Goal: Task Accomplishment & Management: Use online tool/utility

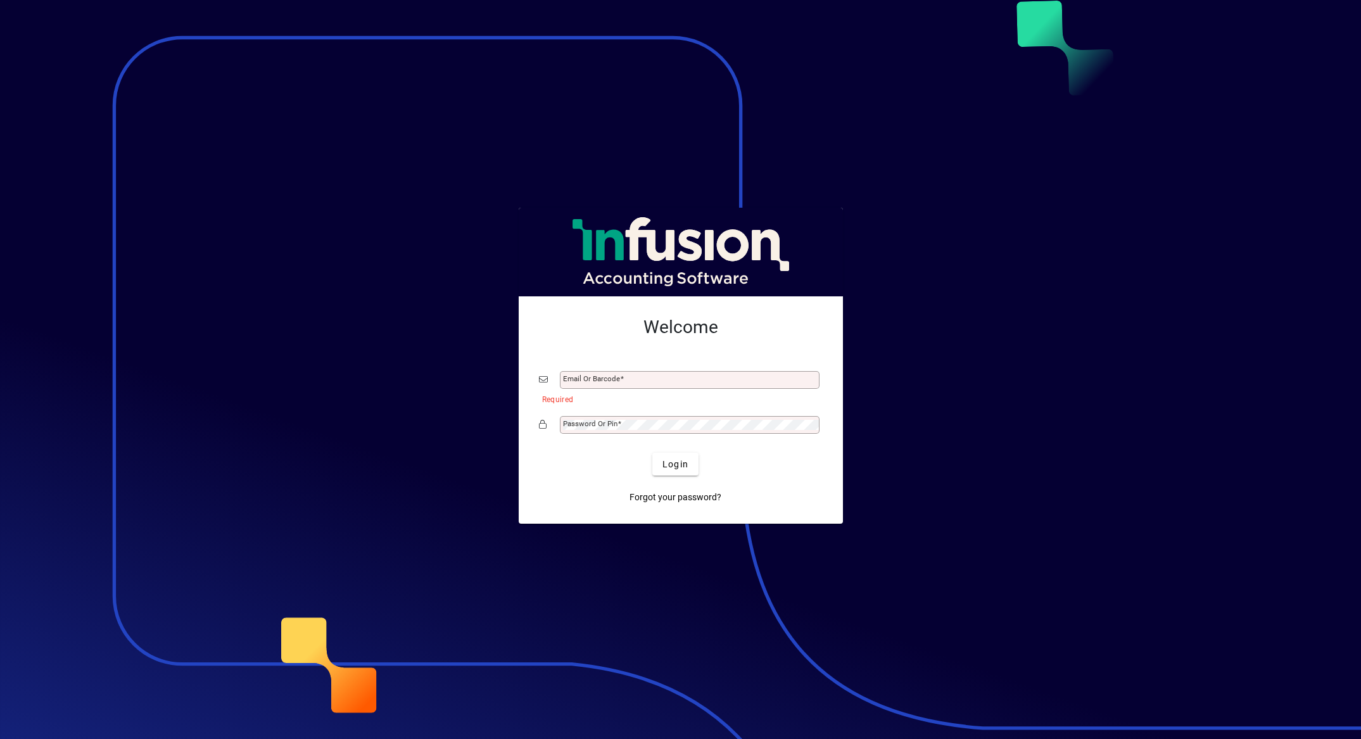
type input "**********"
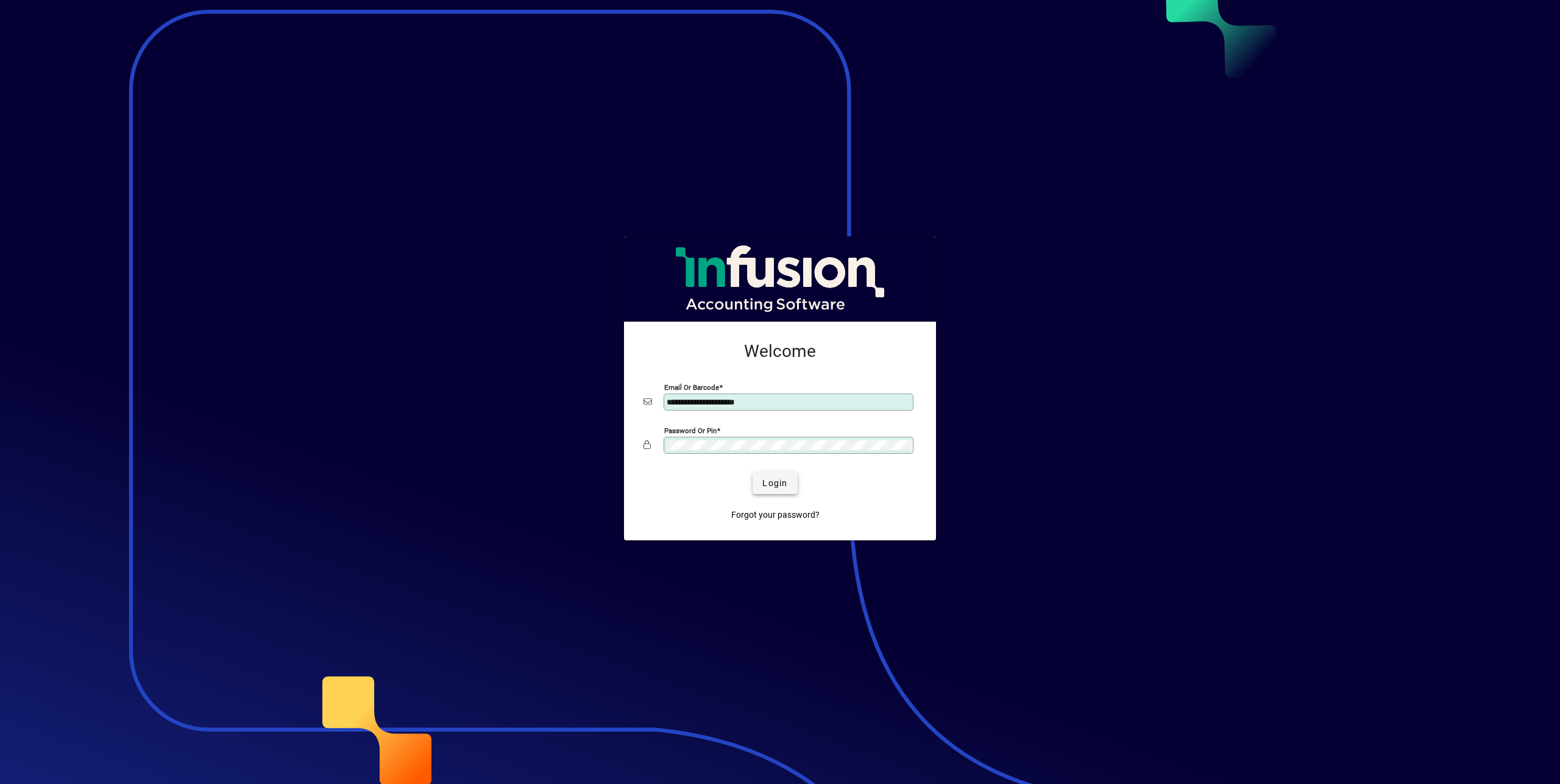
click at [789, 484] on span "submit" at bounding box center [775, 483] width 44 height 29
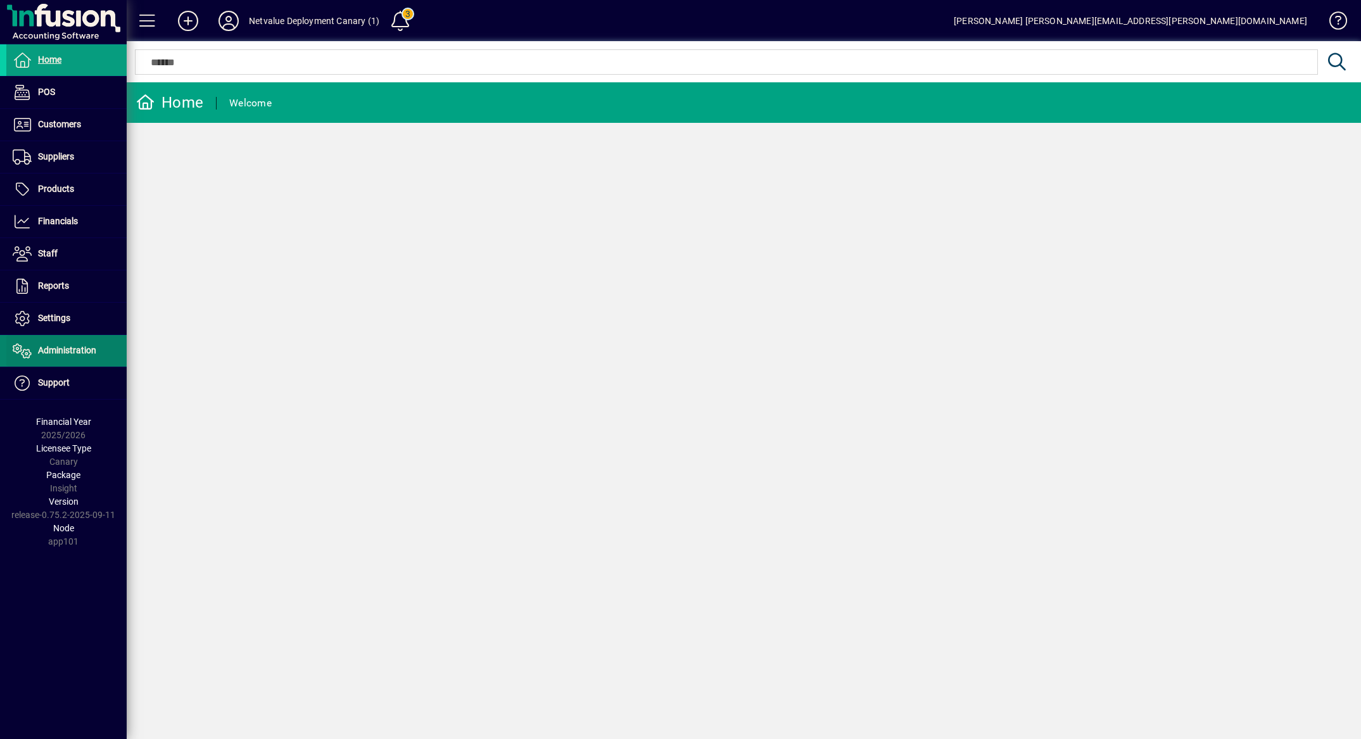
click at [58, 340] on span at bounding box center [66, 351] width 120 height 30
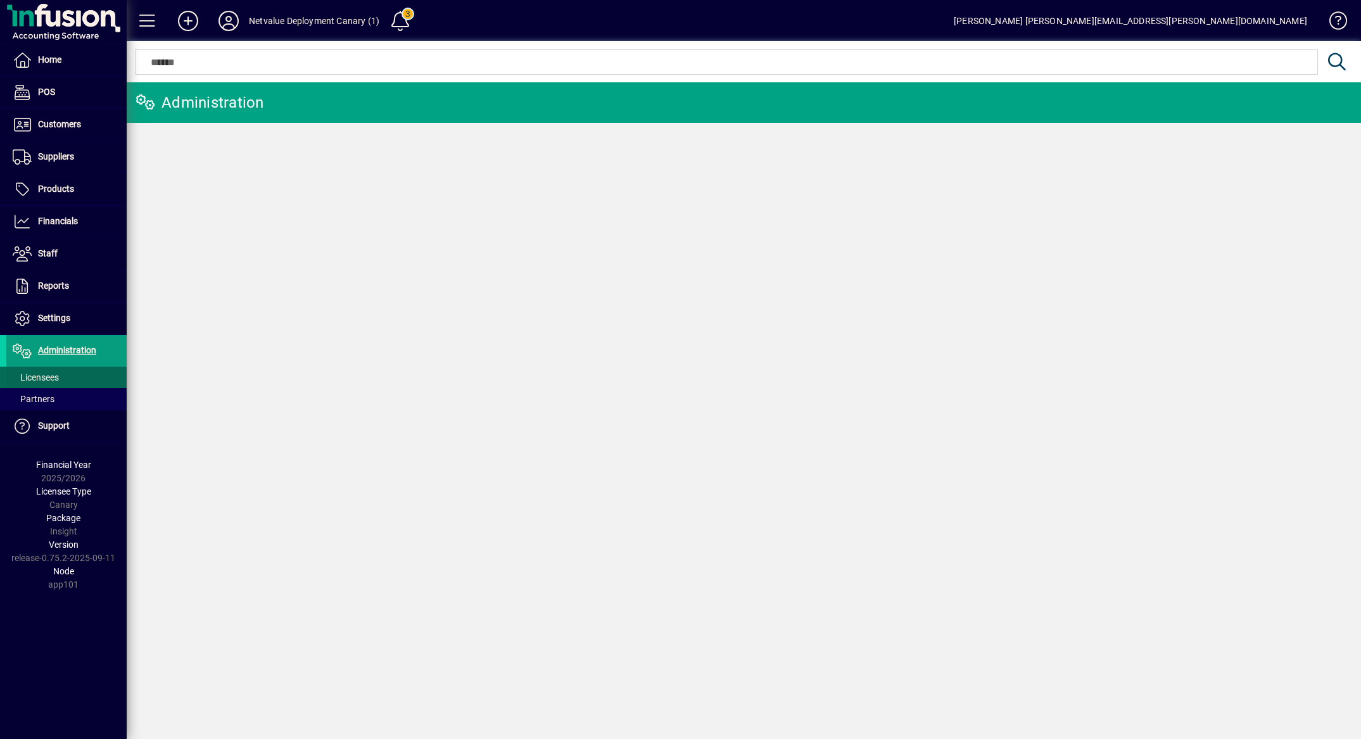
click at [66, 370] on span at bounding box center [66, 377] width 120 height 30
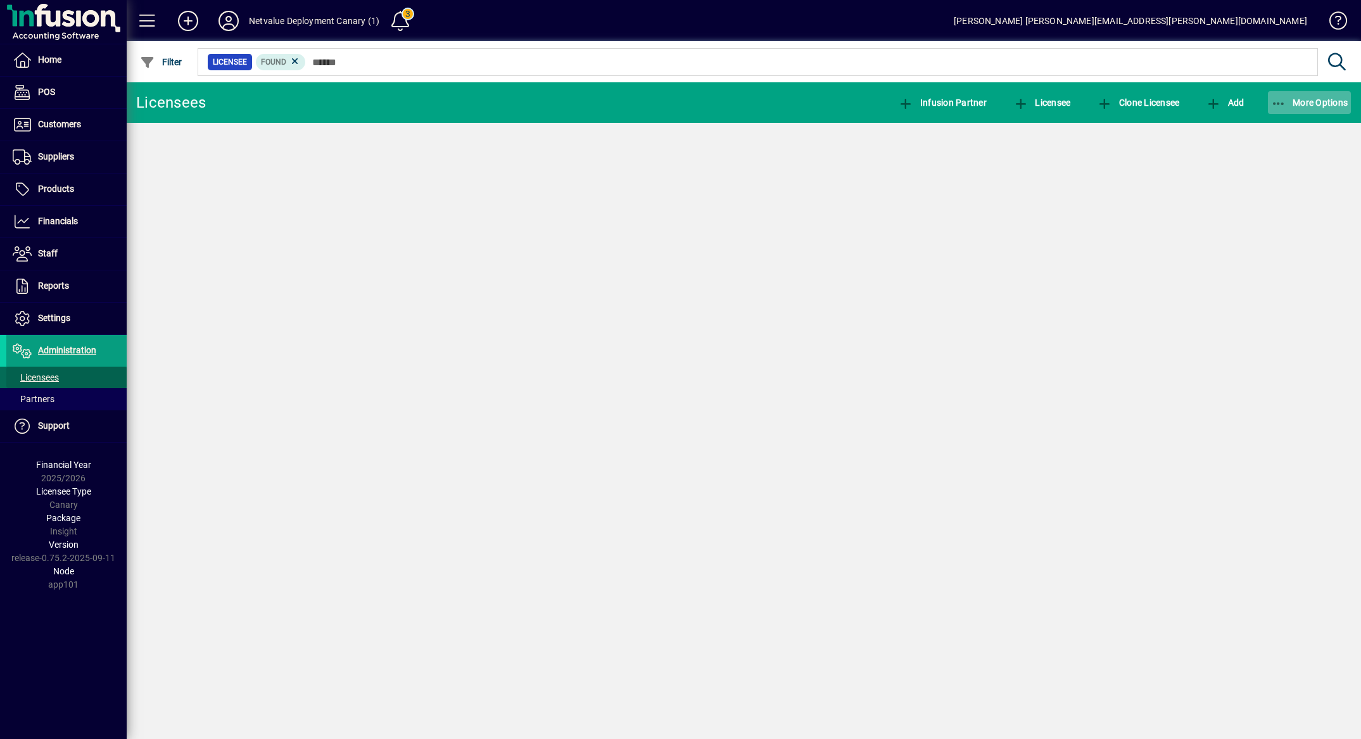
click at [1336, 106] on span "More Options" at bounding box center [1309, 103] width 77 height 10
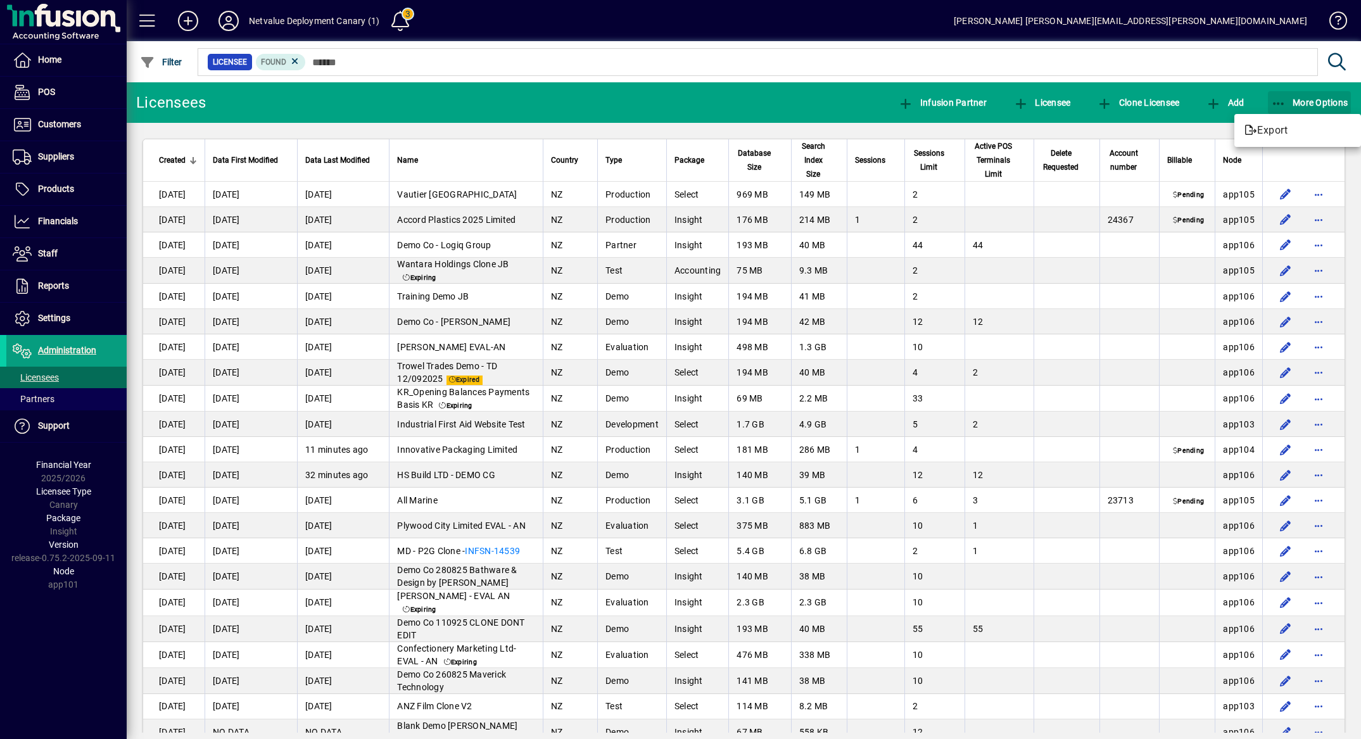
click at [1312, 105] on div at bounding box center [680, 369] width 1361 height 739
click at [1294, 108] on span "More Options" at bounding box center [1309, 103] width 77 height 10
click at [1282, 131] on span "Export" at bounding box center [1297, 130] width 106 height 15
